Goal: Task Accomplishment & Management: Complete application form

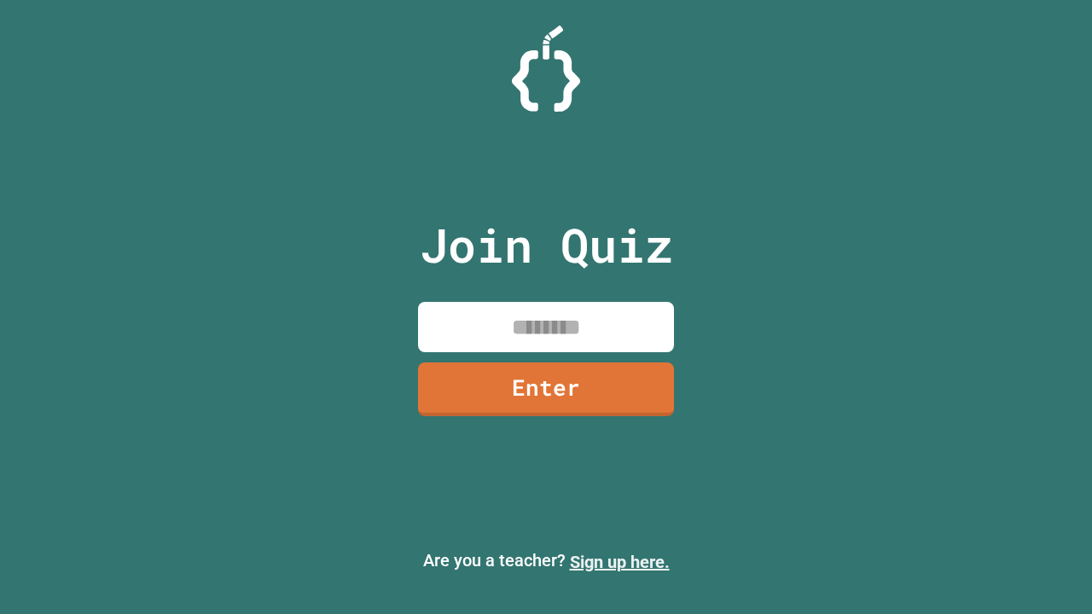
click at [619, 562] on link "Sign up here." at bounding box center [620, 562] width 100 height 20
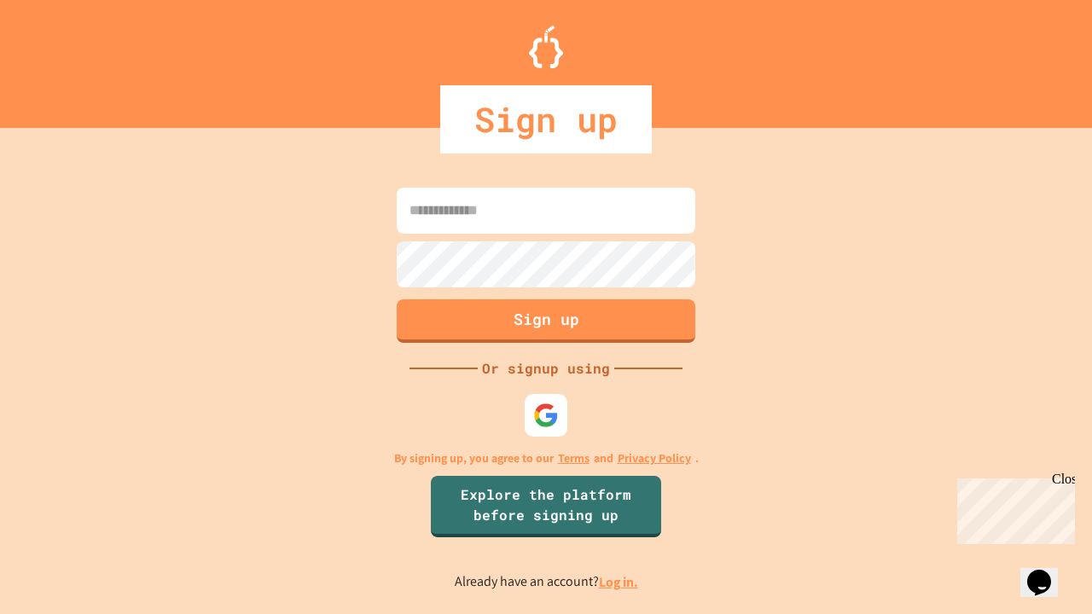
click at [619, 582] on link "Log in." at bounding box center [618, 582] width 39 height 18
